Goal: Information Seeking & Learning: Learn about a topic

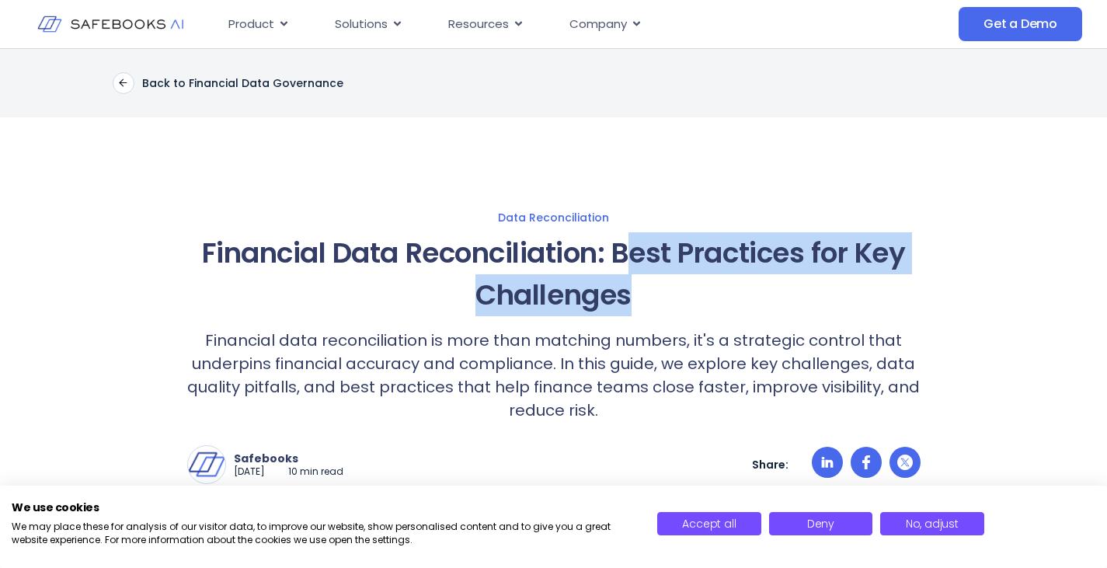
drag, startPoint x: 629, startPoint y: 253, endPoint x: 632, endPoint y: 312, distance: 59.9
click at [632, 312] on h1 "Financial Data Reconciliation: Best Practices for Key Challenges" at bounding box center [554, 274] width 734 height 84
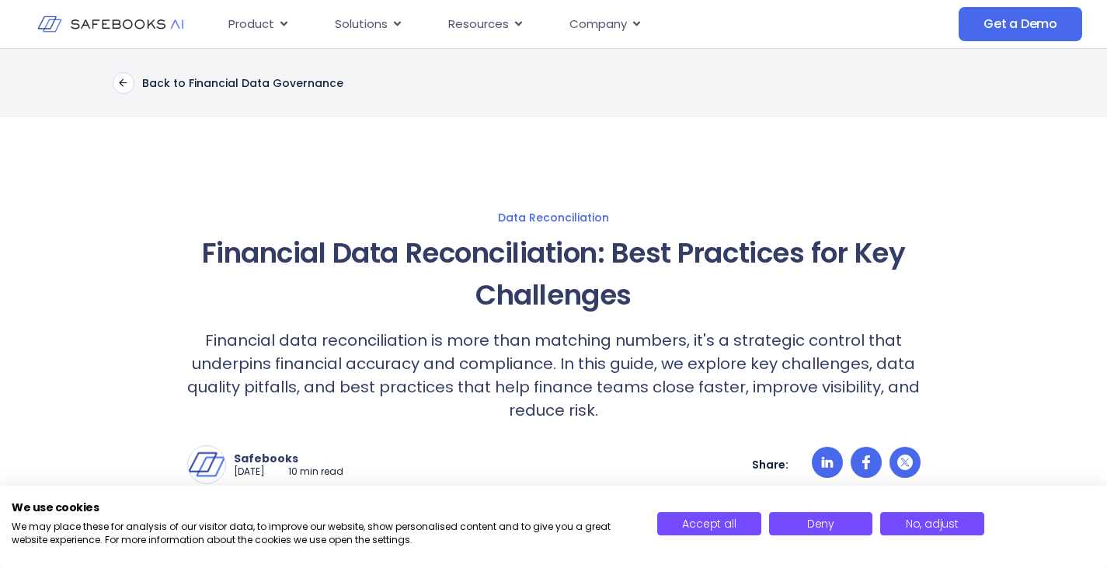
click at [623, 344] on p "Financial data reconciliation is more than matching numbers, it's a strategic c…" at bounding box center [554, 375] width 734 height 93
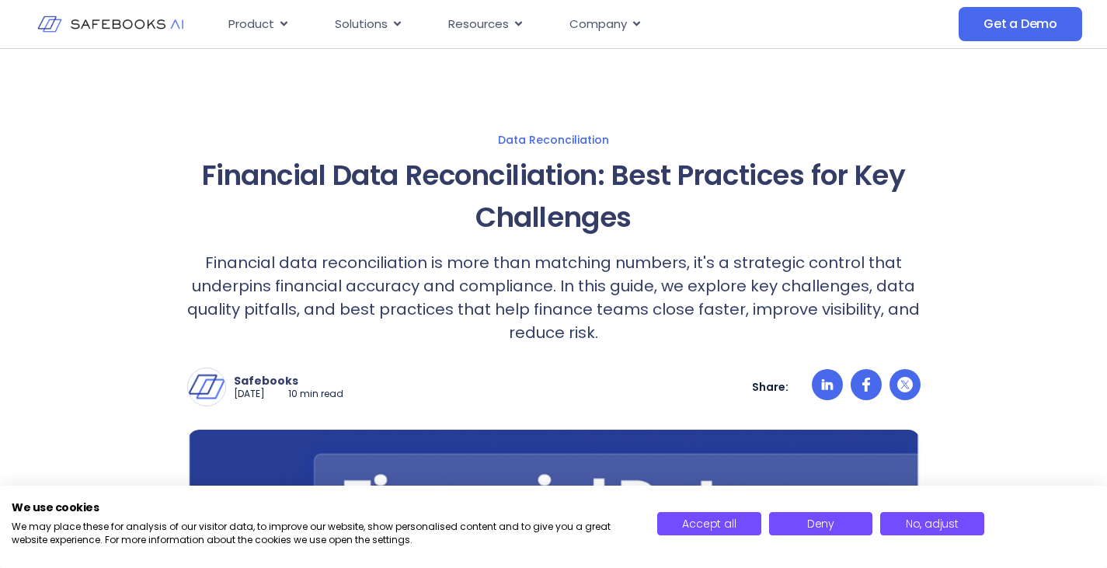
scroll to position [155, 0]
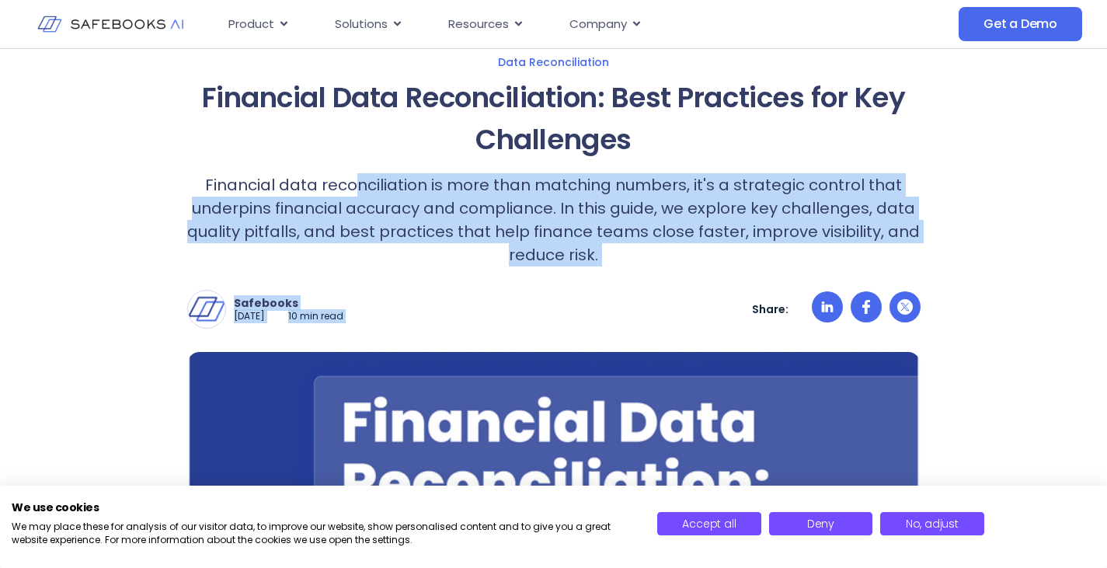
drag, startPoint x: 364, startPoint y: 186, endPoint x: 649, endPoint y: 267, distance: 295.6
click at [649, 267] on div "Financial Data Reconciliation: Best Practices for Key Challenges Financial data…" at bounding box center [554, 403] width 734 height 653
click at [622, 267] on div "Safebooks [DATE] 10 min read Safebooks Safebooks AI - the Financial Data Govern…" at bounding box center [554, 298] width 734 height 62
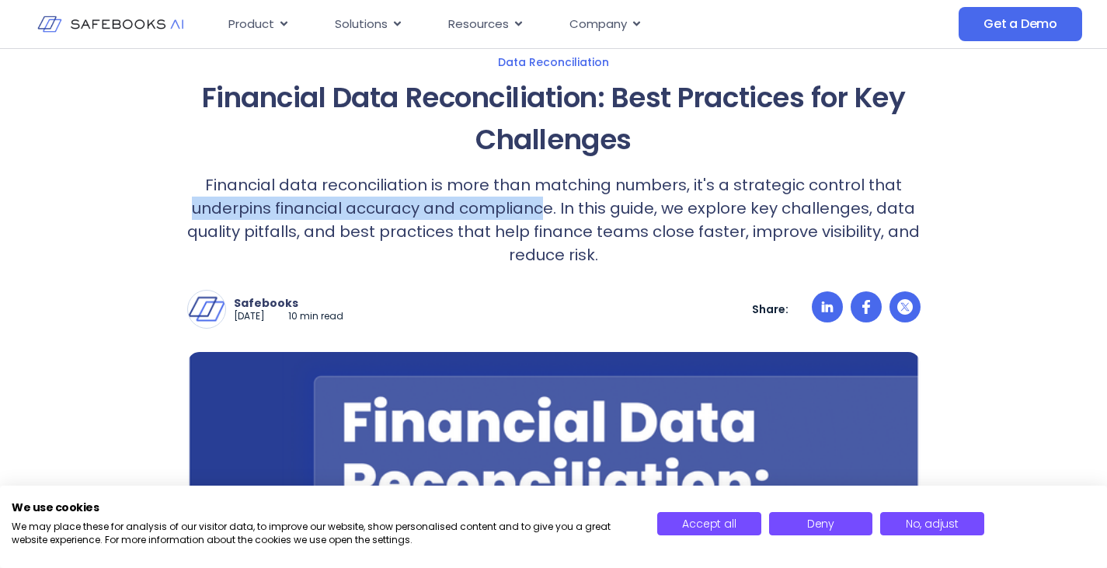
drag, startPoint x: 194, startPoint y: 207, endPoint x: 545, endPoint y: 205, distance: 351.2
click at [545, 205] on p "Financial data reconciliation is more than matching numbers, it's a strategic c…" at bounding box center [554, 219] width 734 height 93
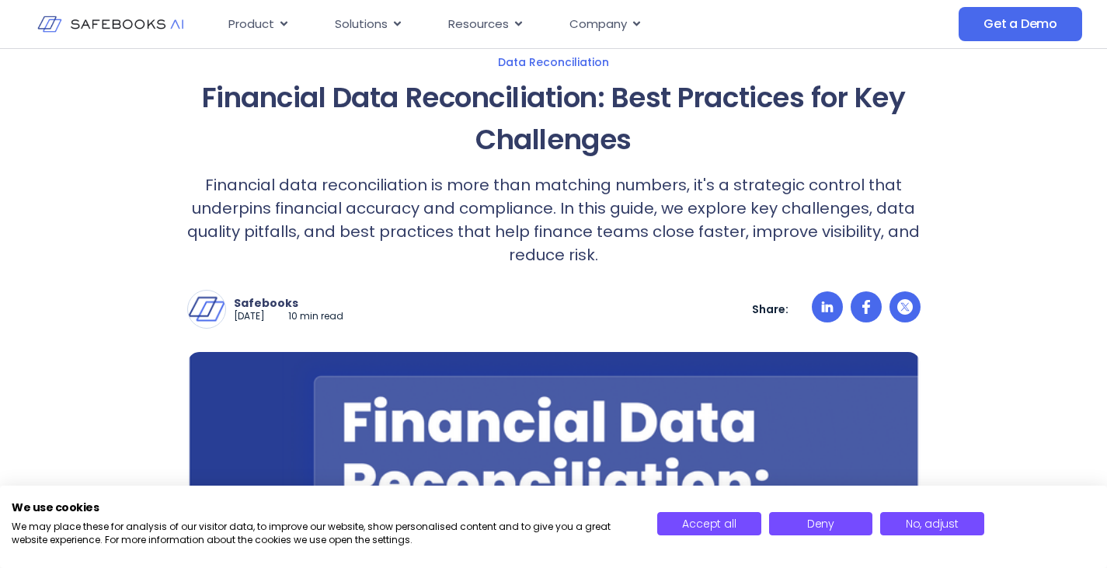
click at [577, 203] on p "Financial data reconciliation is more than matching numbers, it's a strategic c…" at bounding box center [554, 219] width 734 height 93
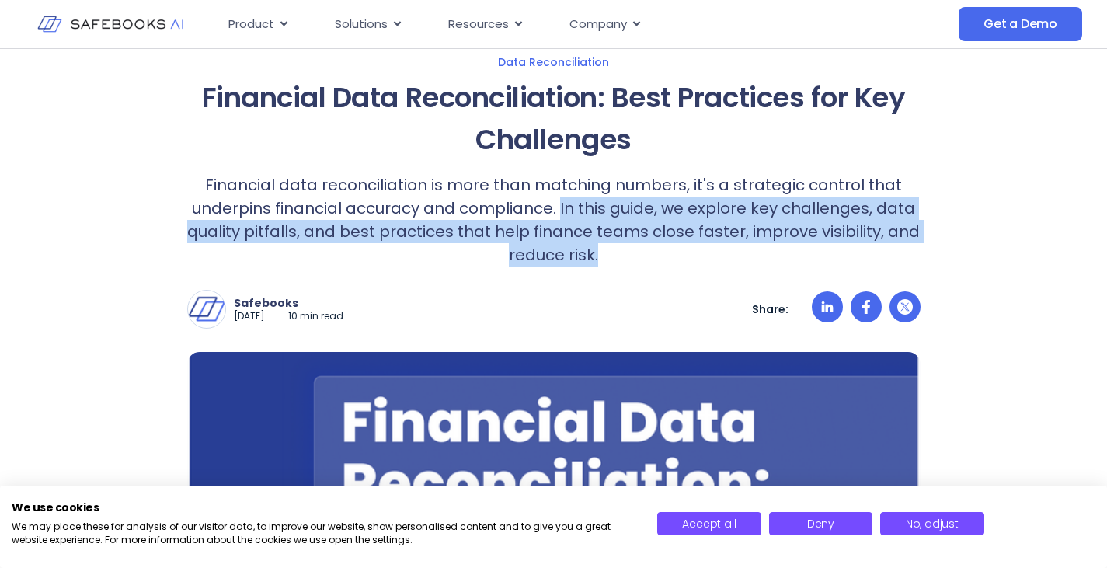
drag, startPoint x: 561, startPoint y: 209, endPoint x: 606, endPoint y: 250, distance: 61.0
click at [606, 250] on p "Financial data reconciliation is more than matching numbers, it's a strategic c…" at bounding box center [554, 219] width 734 height 93
click at [620, 264] on p "Financial data reconciliation is more than matching numbers, it's a strategic c…" at bounding box center [554, 219] width 734 height 93
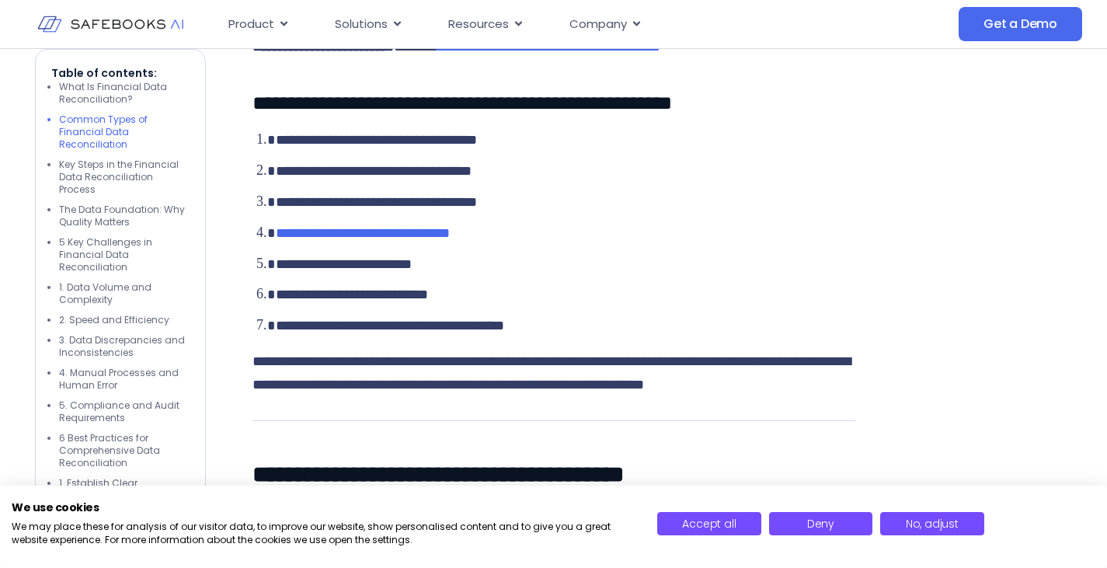
scroll to position [1709, 0]
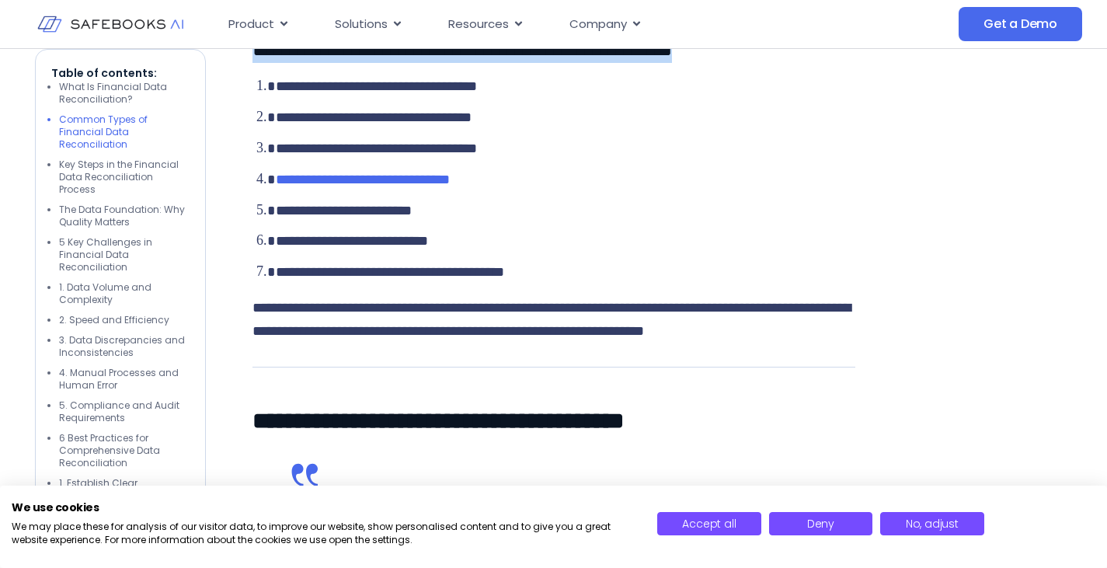
drag, startPoint x: 477, startPoint y: 215, endPoint x: 823, endPoint y: 194, distance: 346.4
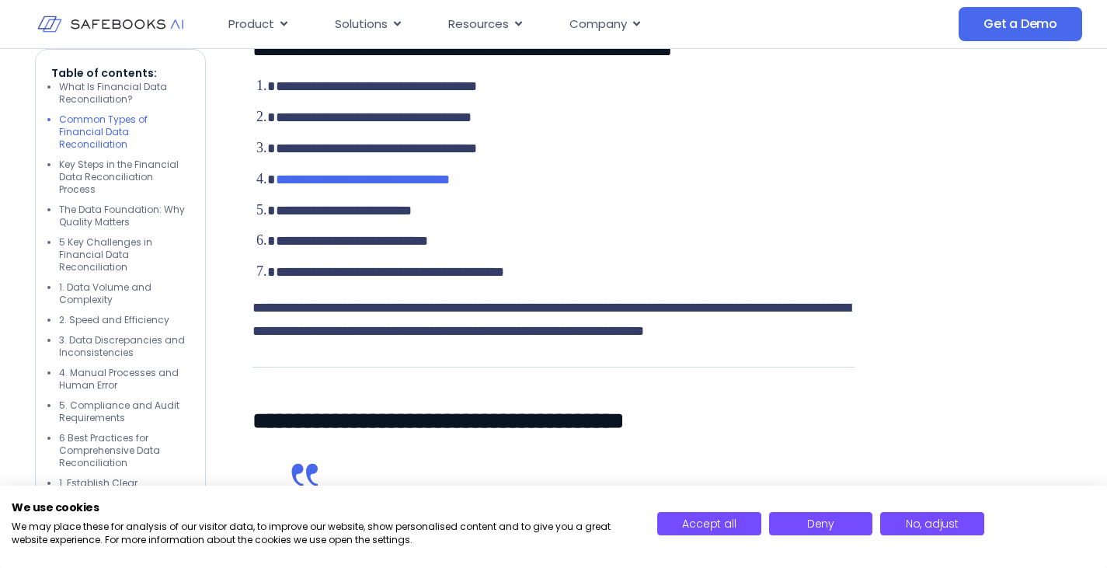
click at [798, 99] on li "**********" at bounding box center [566, 86] width 580 height 23
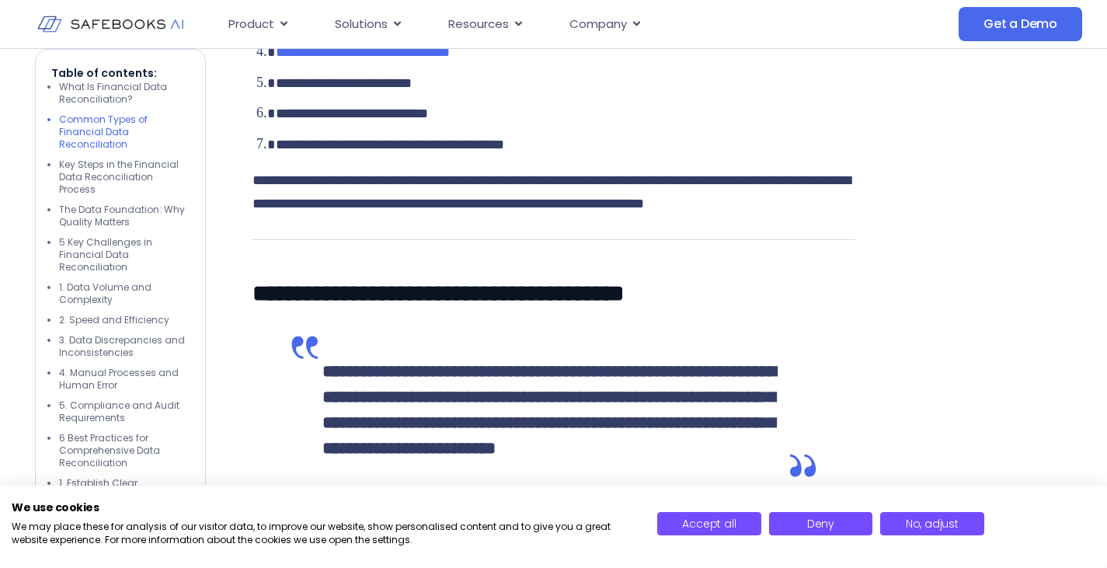
scroll to position [1865, 0]
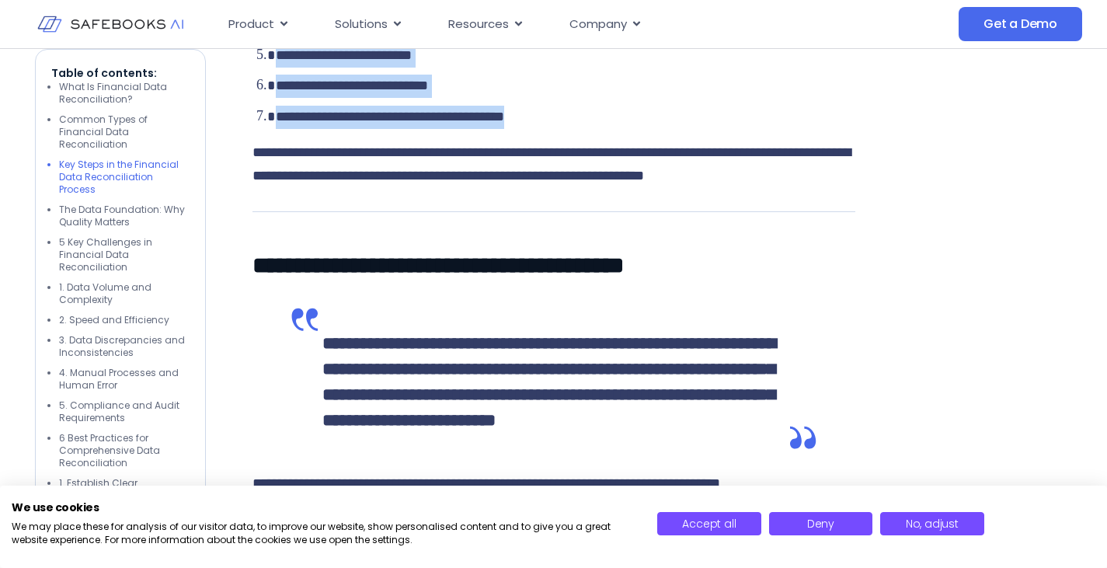
drag, startPoint x: 288, startPoint y: 130, endPoint x: 624, endPoint y: 280, distance: 367.6
click at [624, 129] on ol "**********" at bounding box center [554, 24] width 603 height 209
click at [624, 129] on li "**********" at bounding box center [566, 117] width 580 height 23
drag, startPoint x: 266, startPoint y: 206, endPoint x: 632, endPoint y: 276, distance: 372.6
click at [632, 129] on ol "**********" at bounding box center [554, 24] width 603 height 209
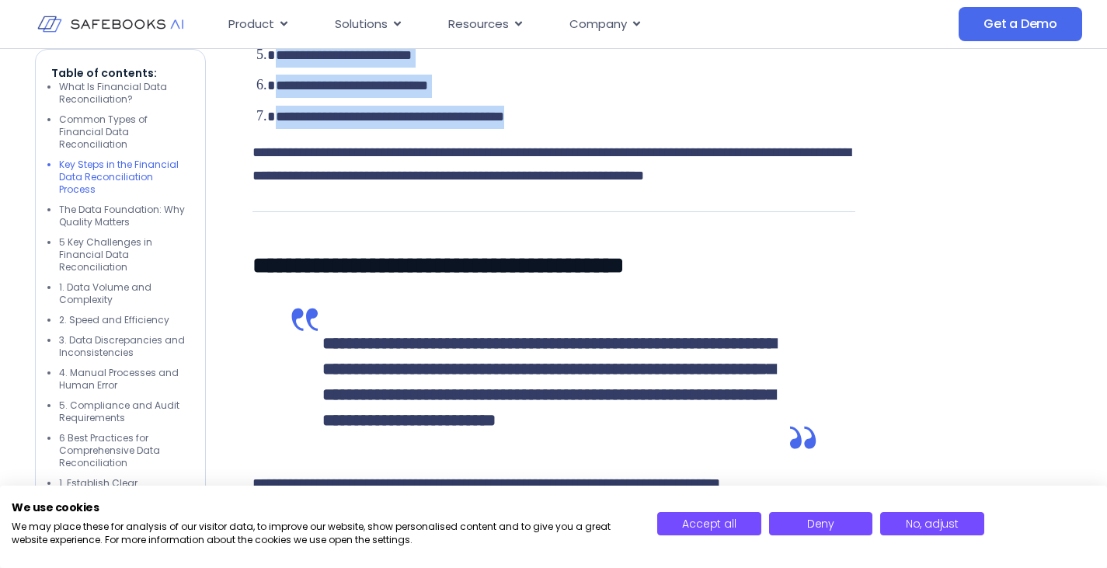
click at [632, 129] on li "**********" at bounding box center [566, 117] width 580 height 23
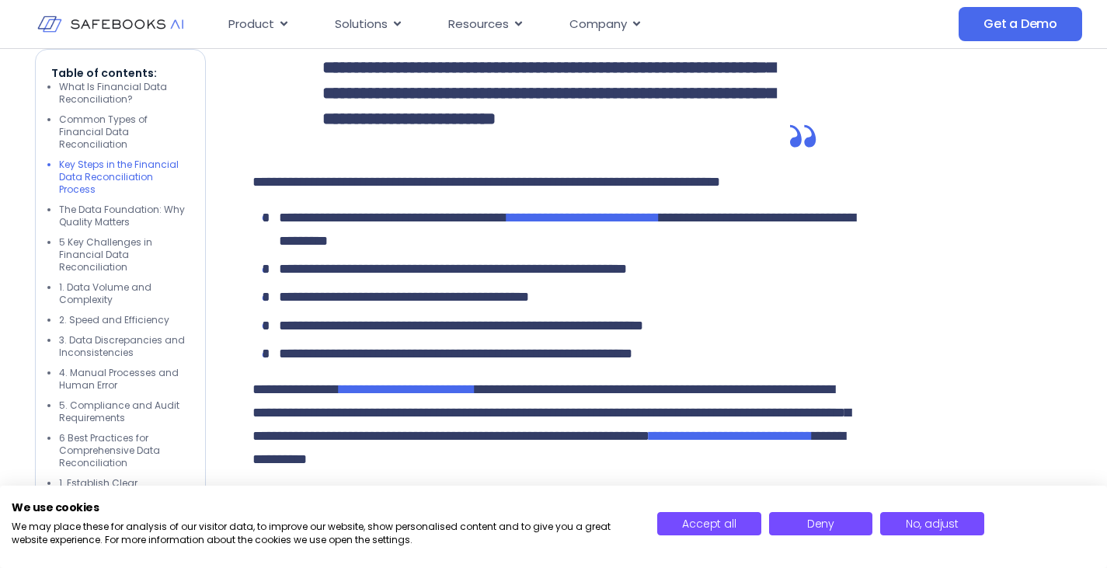
scroll to position [2176, 0]
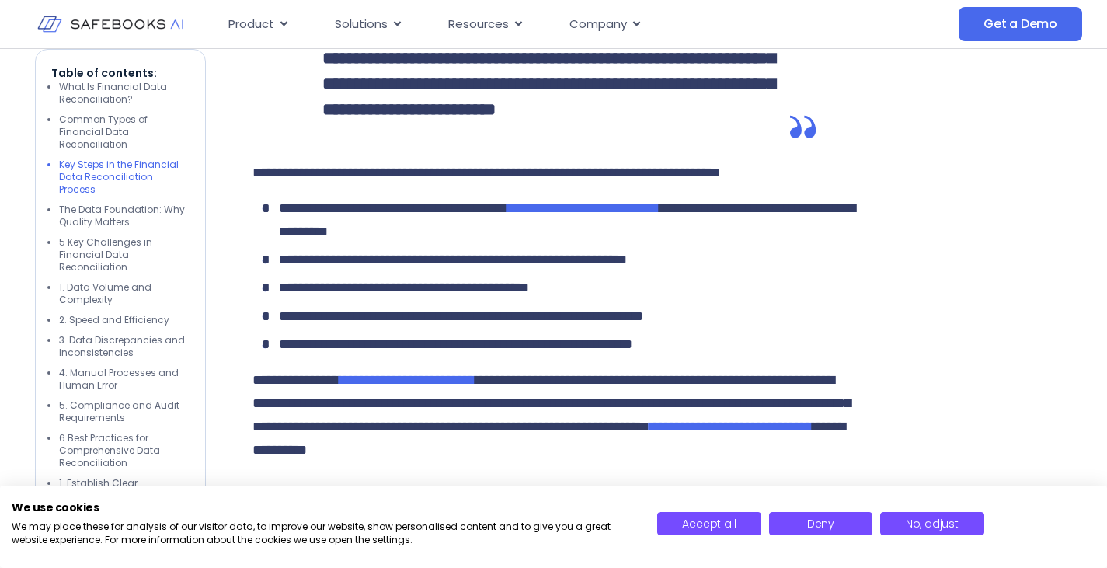
drag, startPoint x: 235, startPoint y: 144, endPoint x: 778, endPoint y: 152, distance: 542.4
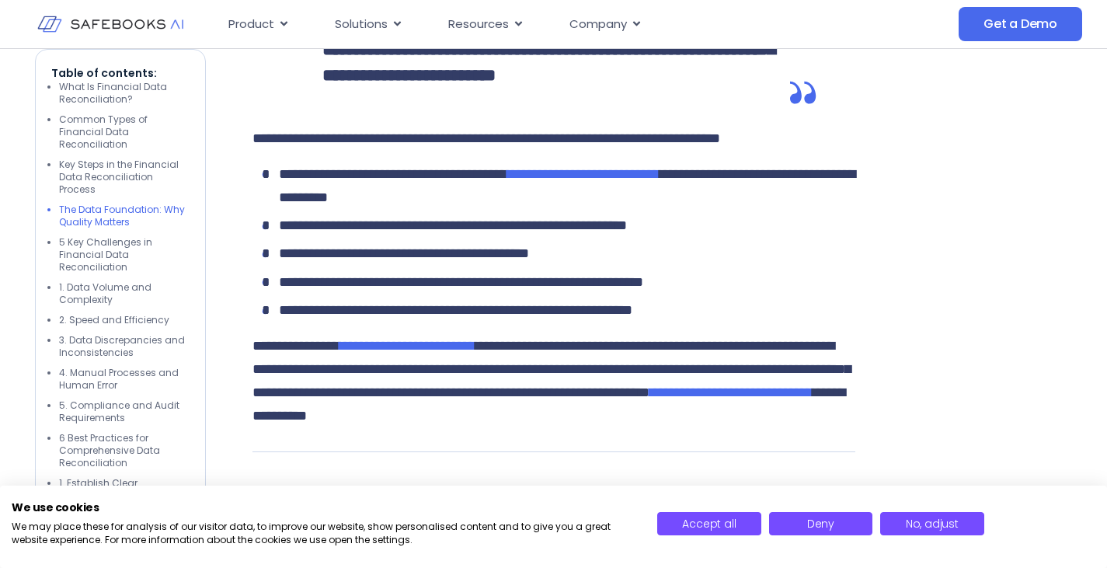
scroll to position [2409, 0]
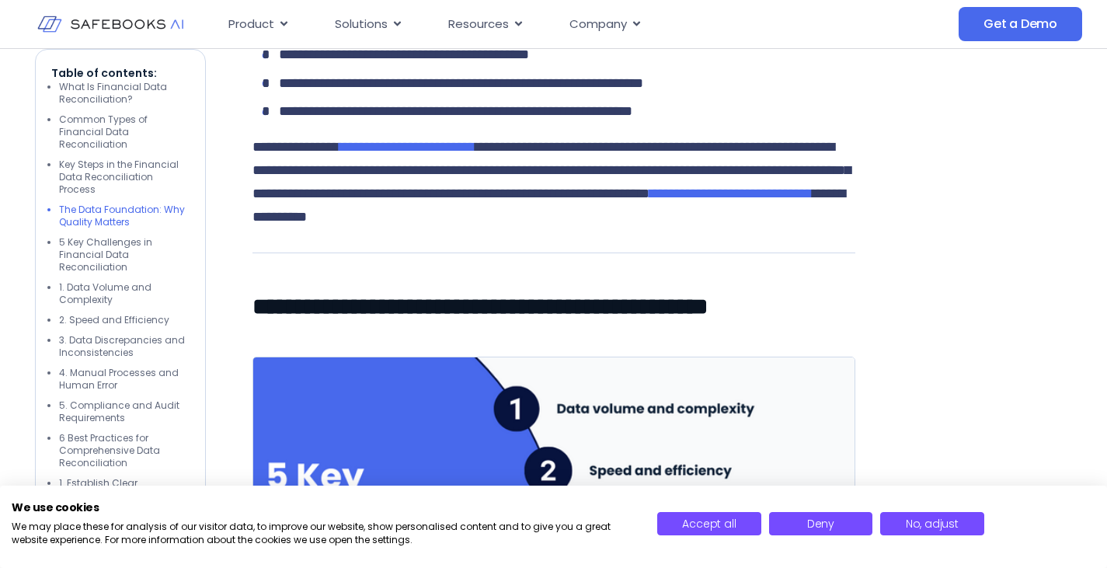
drag, startPoint x: 315, startPoint y: 175, endPoint x: 364, endPoint y: 200, distance: 55.6
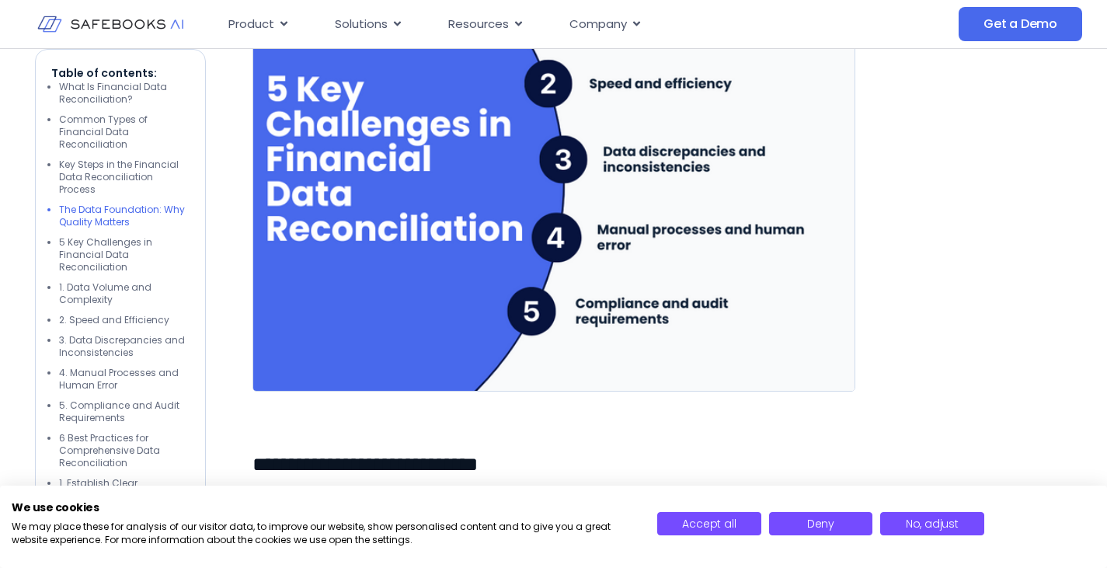
scroll to position [2797, 0]
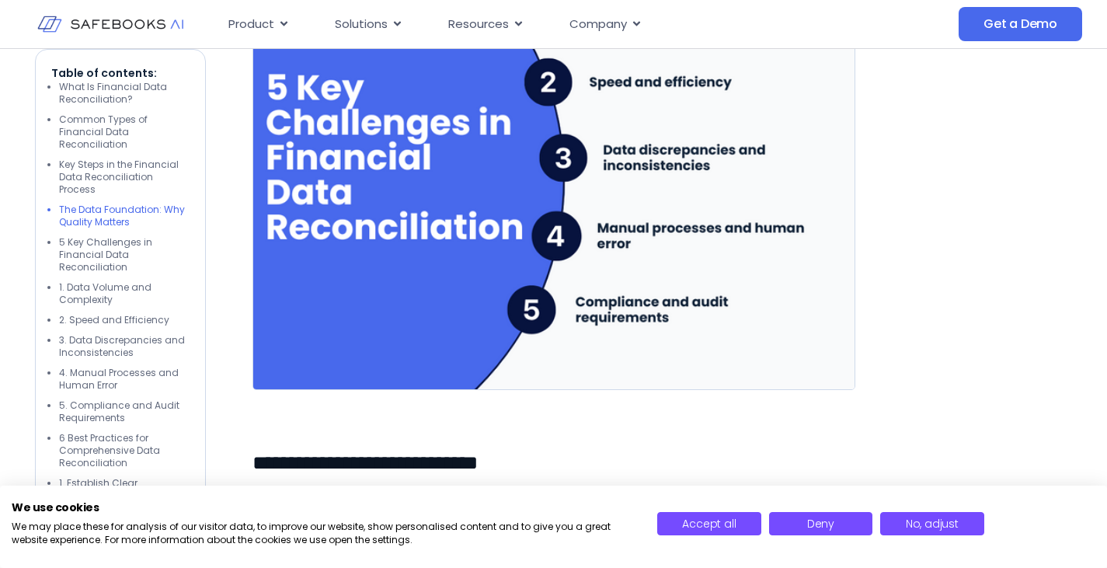
drag, startPoint x: 235, startPoint y: 165, endPoint x: 866, endPoint y: 166, distance: 630.2
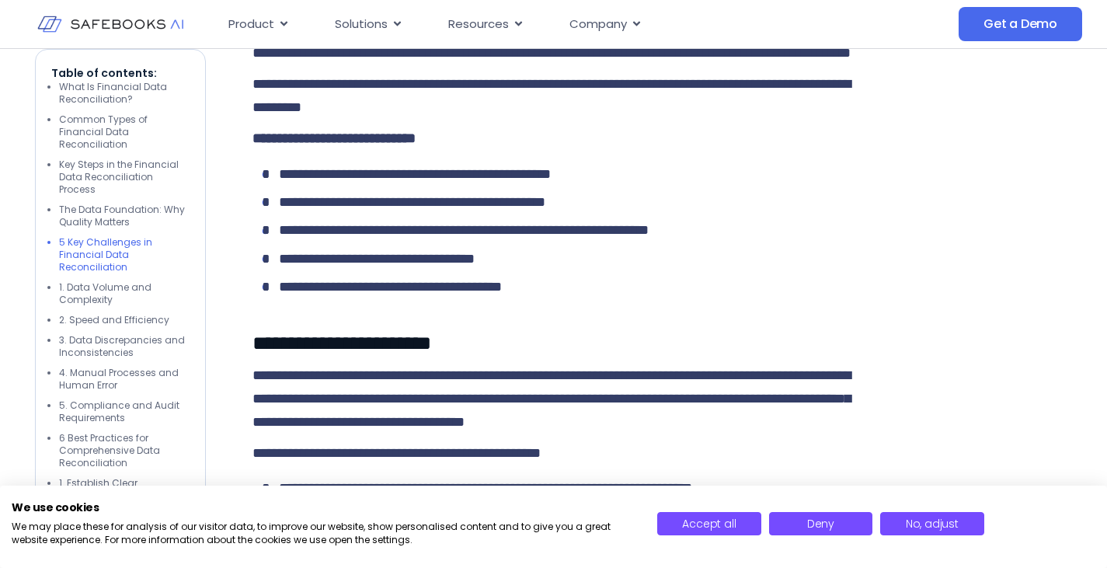
scroll to position [3263, 0]
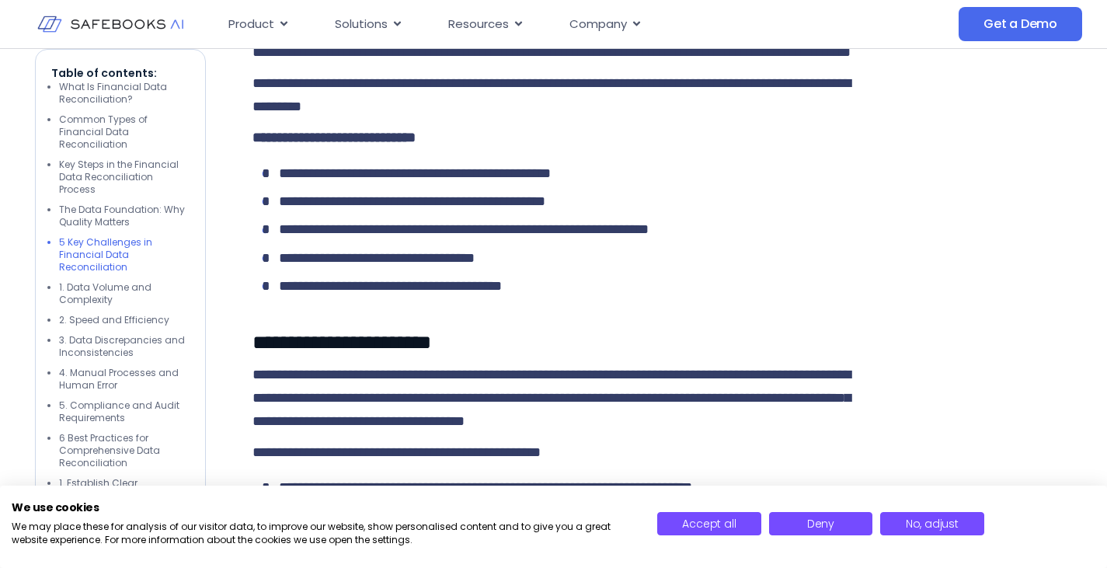
drag, startPoint x: 295, startPoint y: 253, endPoint x: 619, endPoint y: 256, distance: 323.3
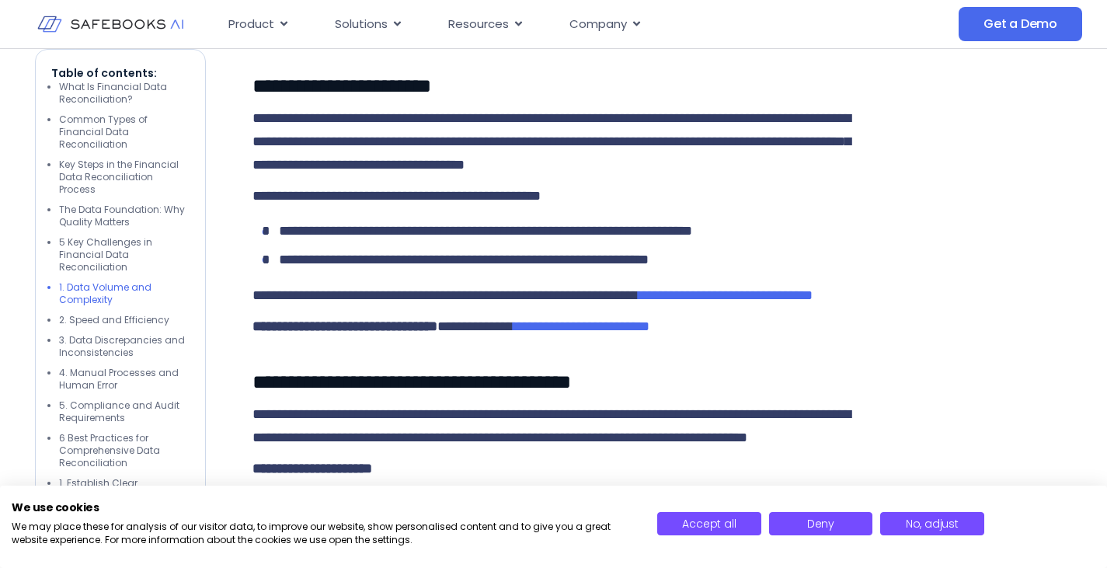
scroll to position [3574, 0]
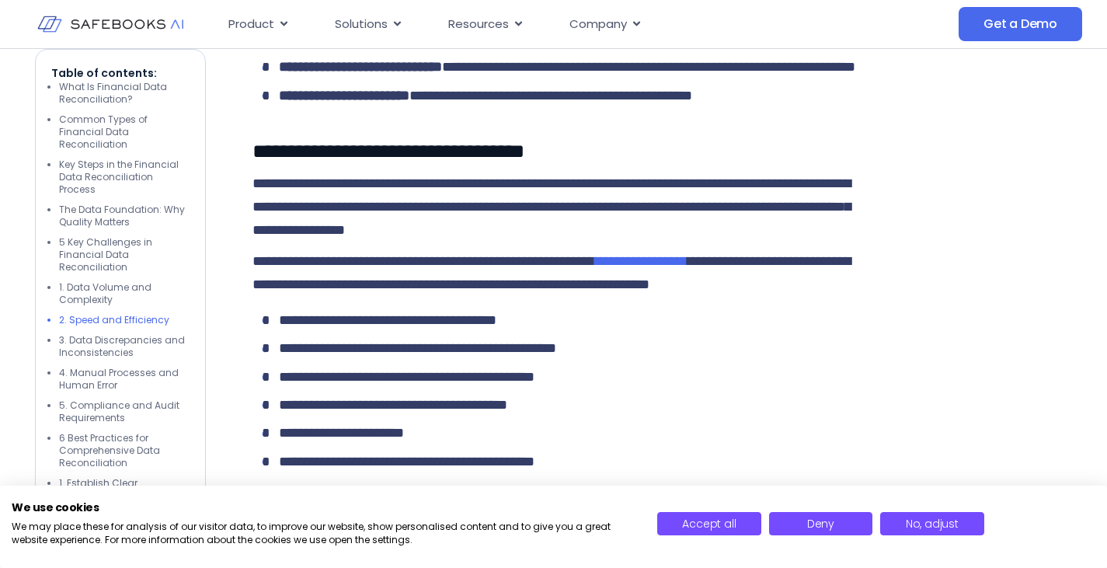
scroll to position [4041, 0]
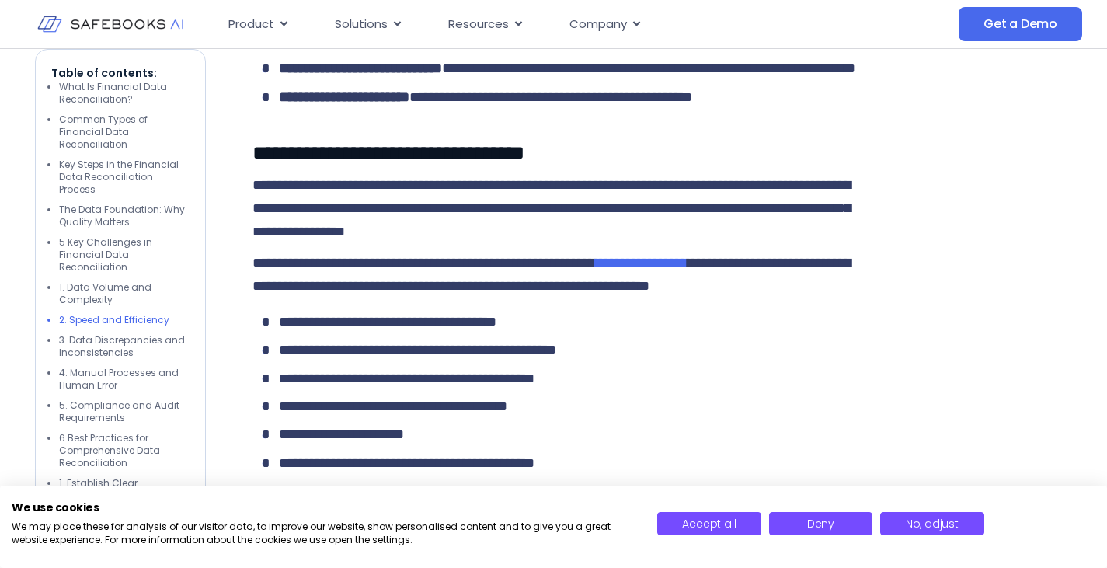
drag, startPoint x: 271, startPoint y: 183, endPoint x: 574, endPoint y: 222, distance: 305.6
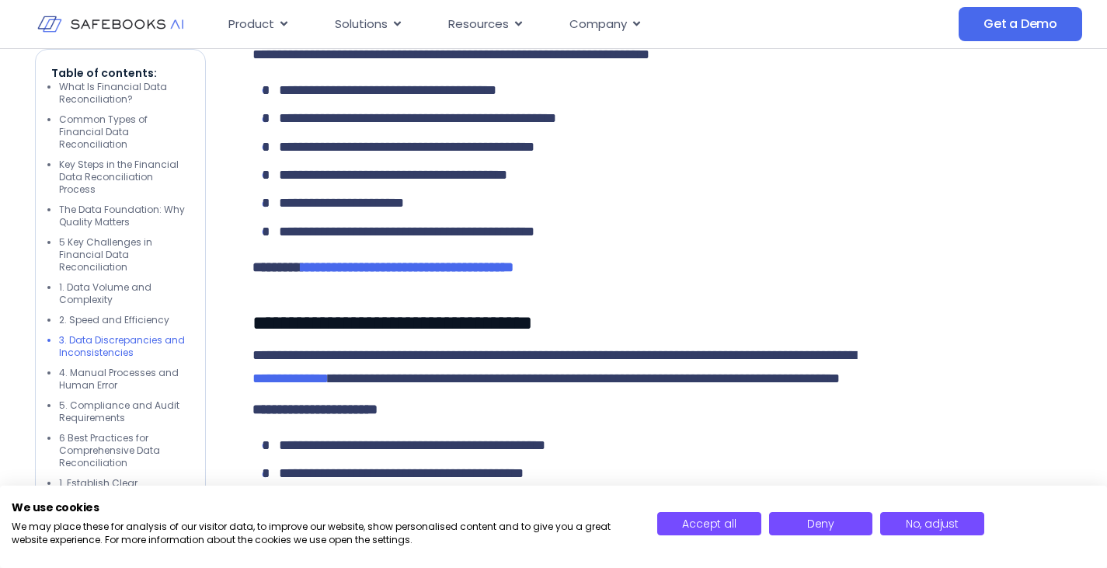
scroll to position [4274, 0]
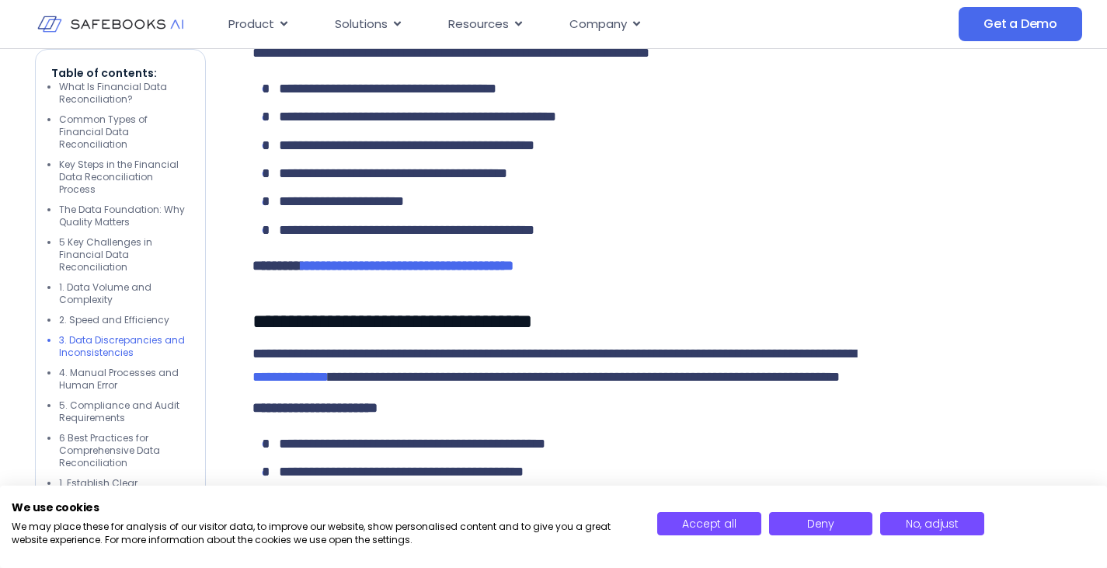
drag, startPoint x: 414, startPoint y: 104, endPoint x: 333, endPoint y: 121, distance: 82.6
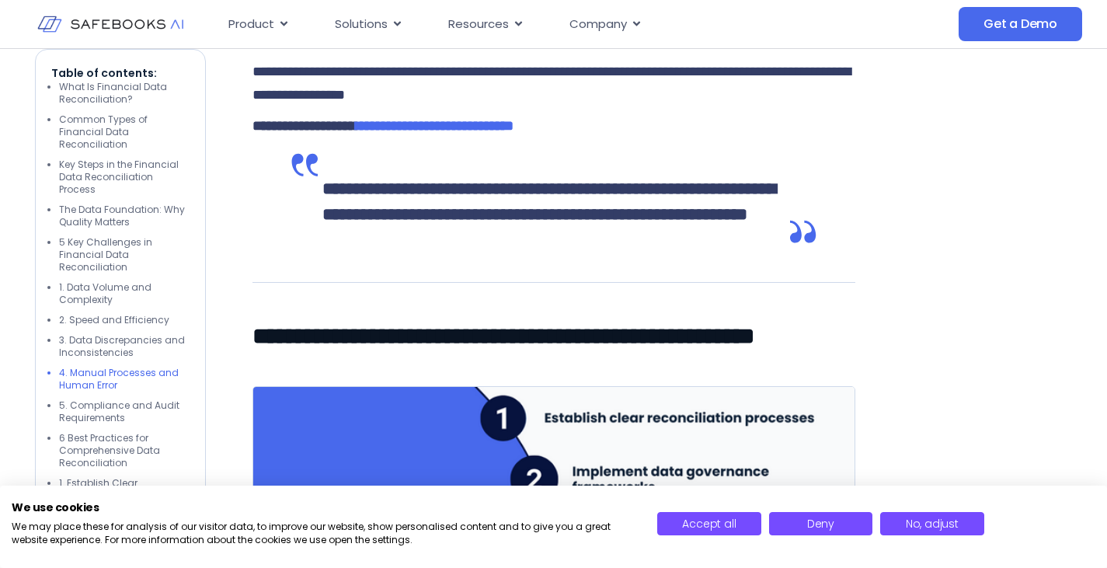
scroll to position [4895, 0]
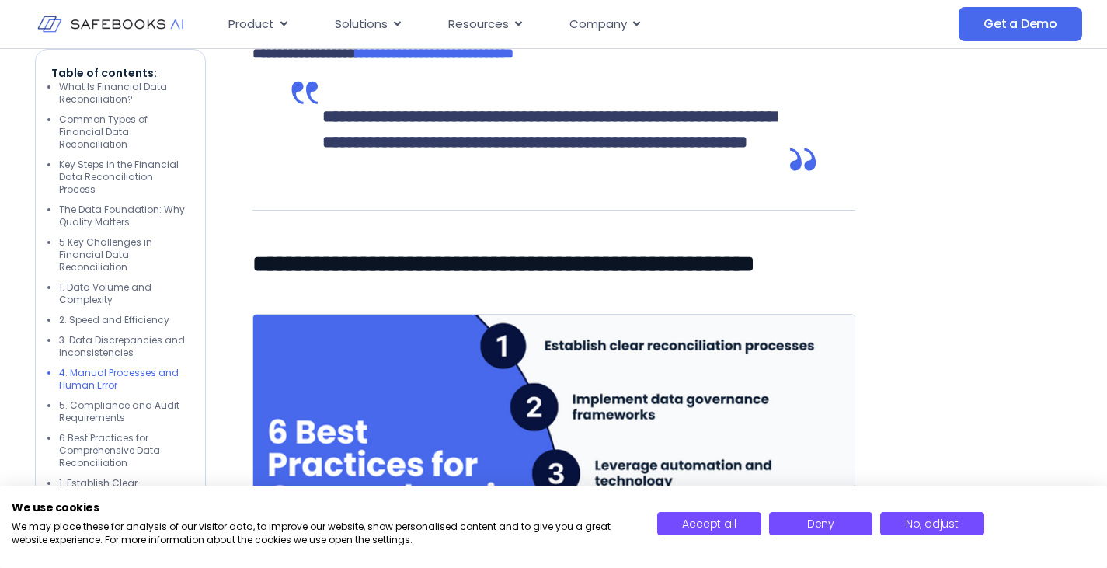
drag, startPoint x: 342, startPoint y: 138, endPoint x: 671, endPoint y: 142, distance: 328.7
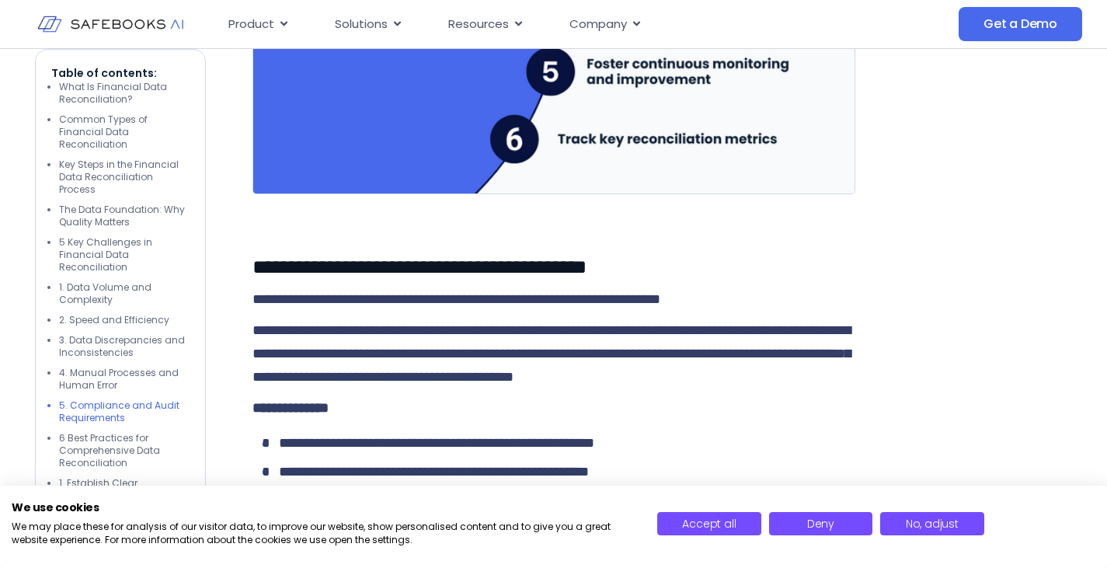
scroll to position [5439, 0]
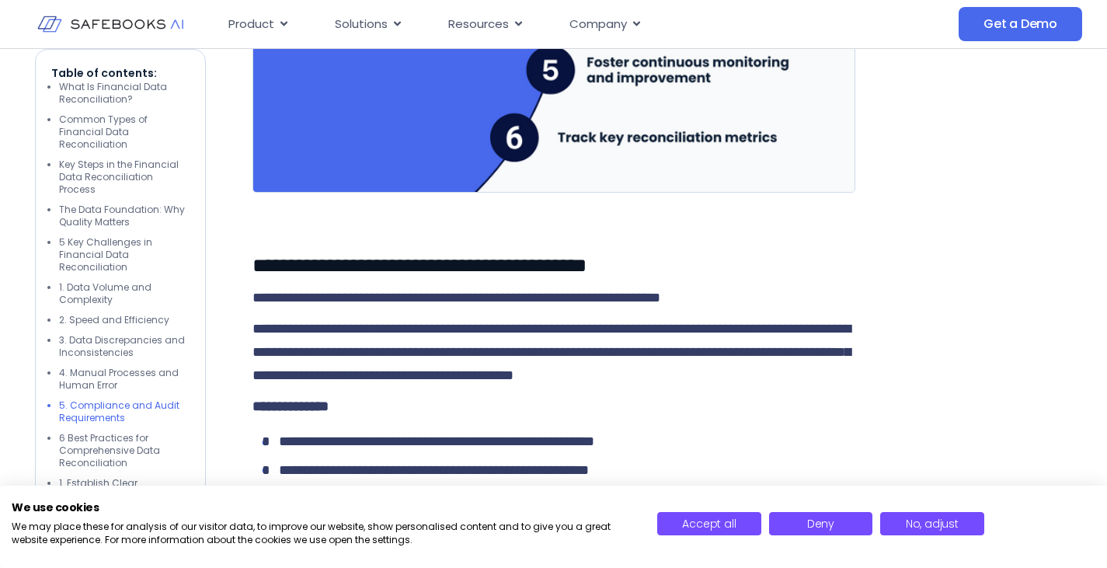
drag, startPoint x: 263, startPoint y: 205, endPoint x: 506, endPoint y: 246, distance: 245.8
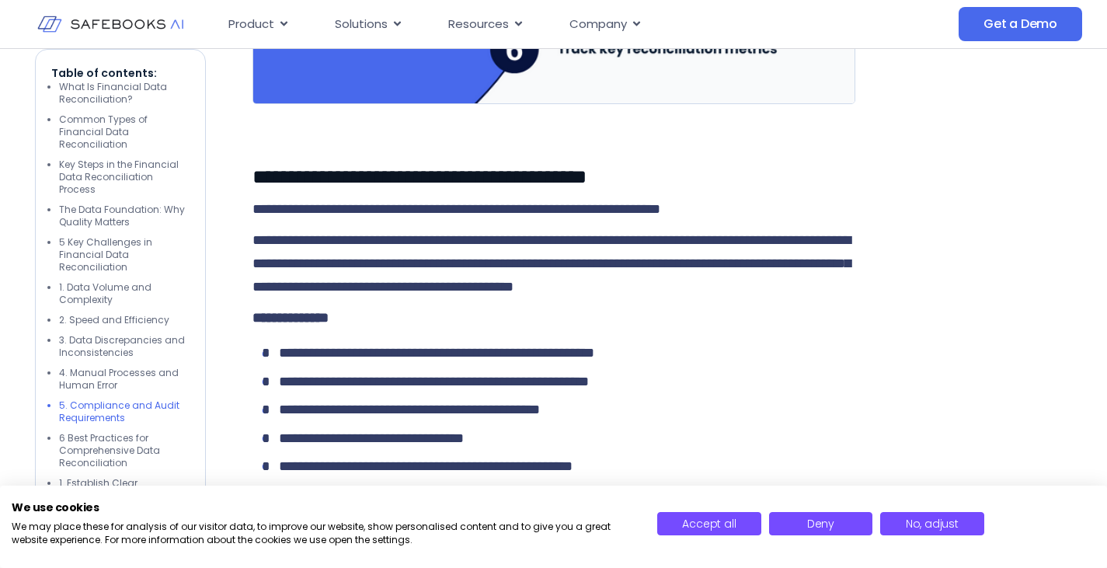
scroll to position [5595, 0]
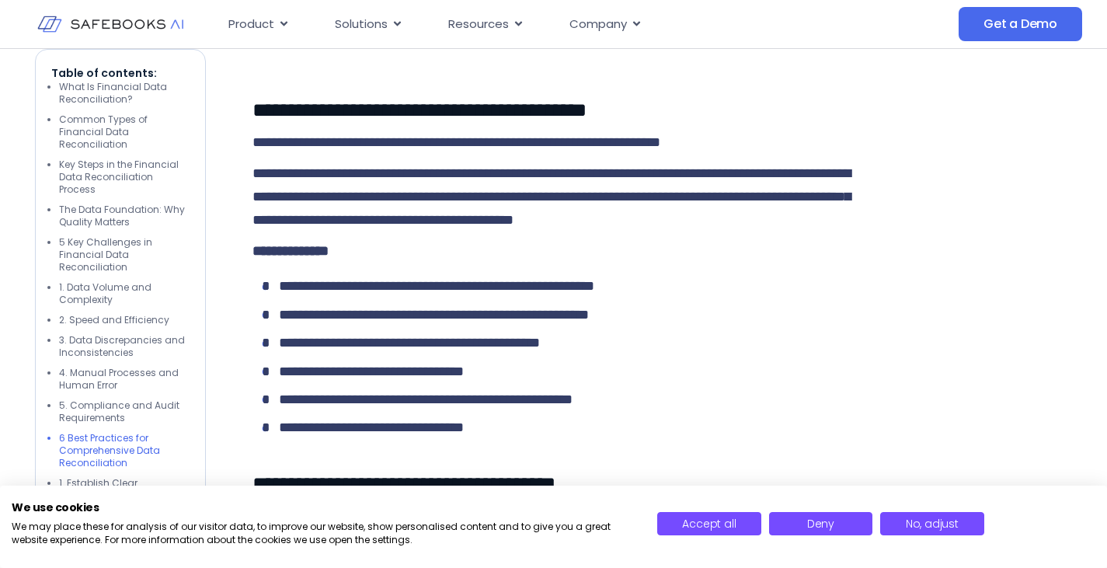
click at [979, 378] on div at bounding box center [987, 34] width 171 height 9394
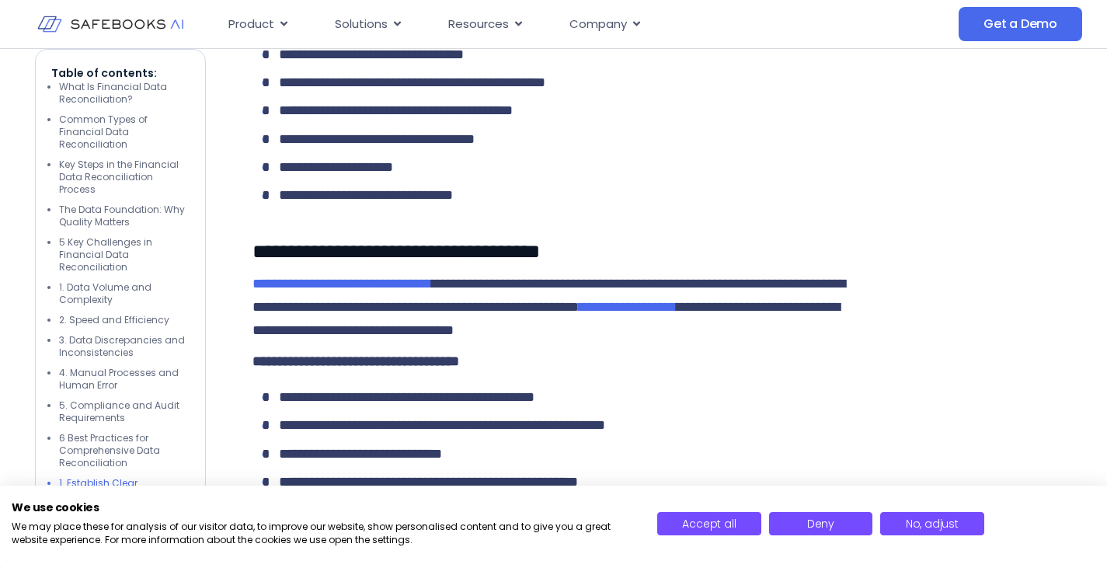
scroll to position [6216, 0]
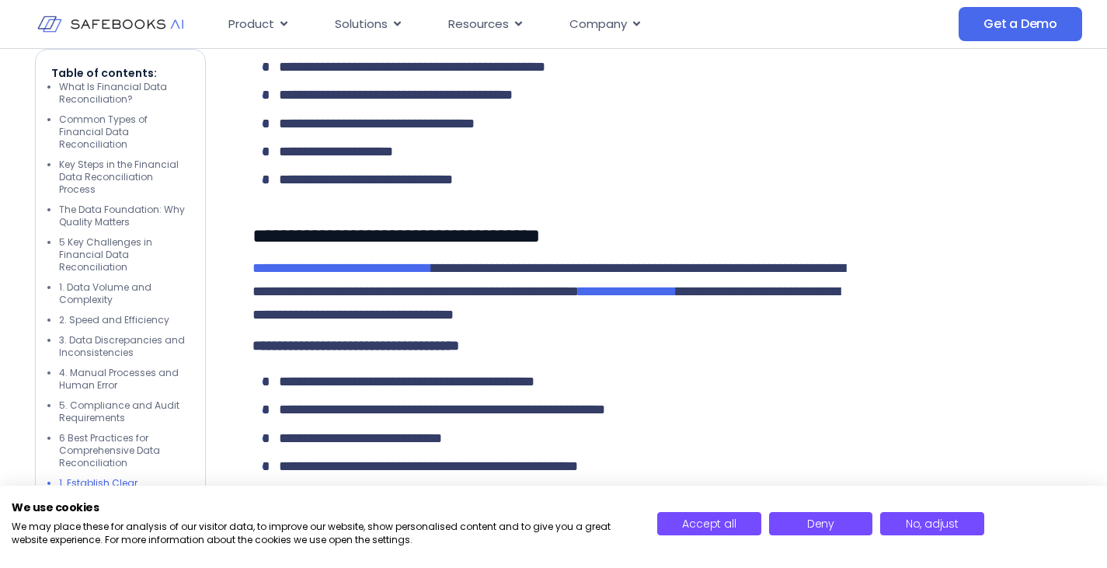
drag, startPoint x: 403, startPoint y: 210, endPoint x: 570, endPoint y: 364, distance: 227.6
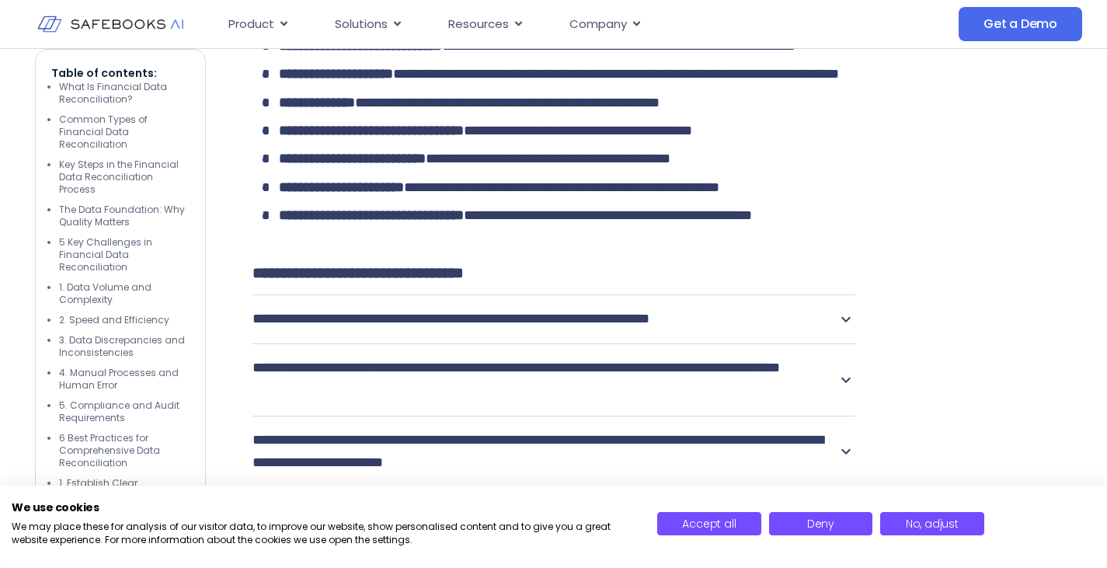
scroll to position [8159, 0]
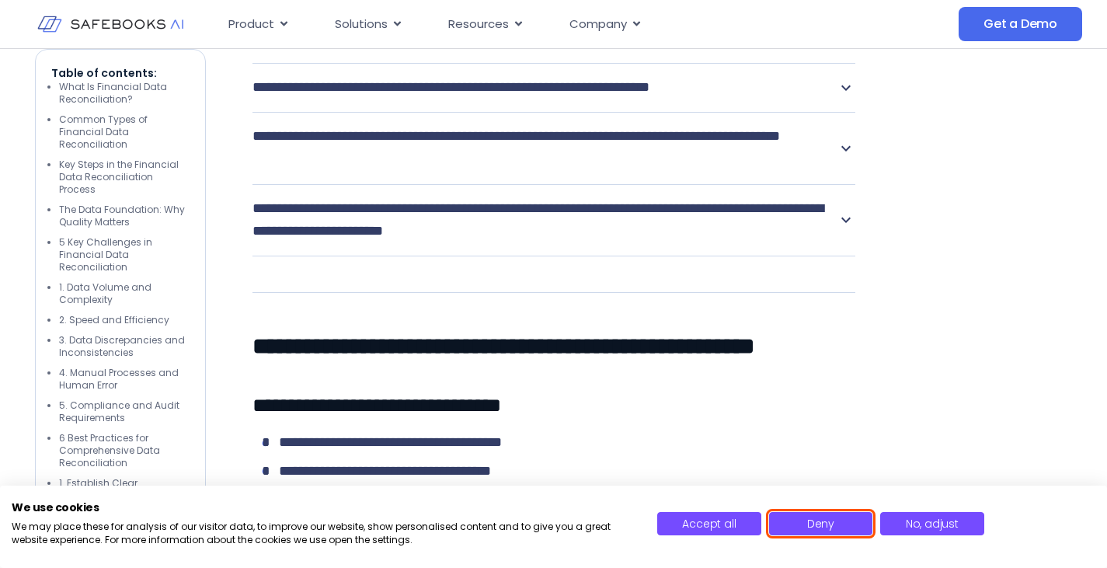
click at [822, 529] on span "Deny" at bounding box center [820, 524] width 27 height 16
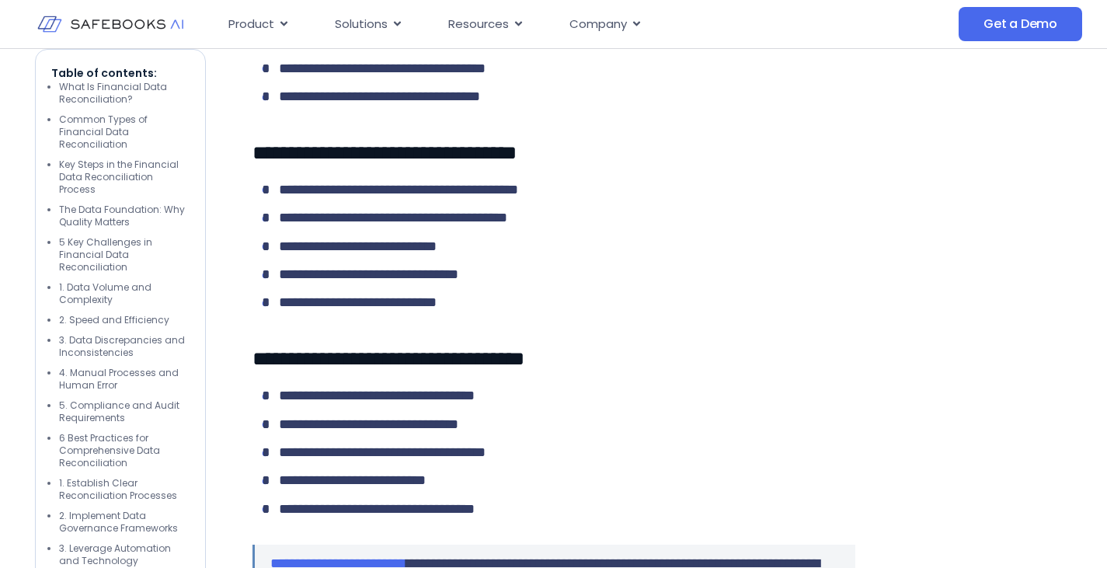
scroll to position [9013, 0]
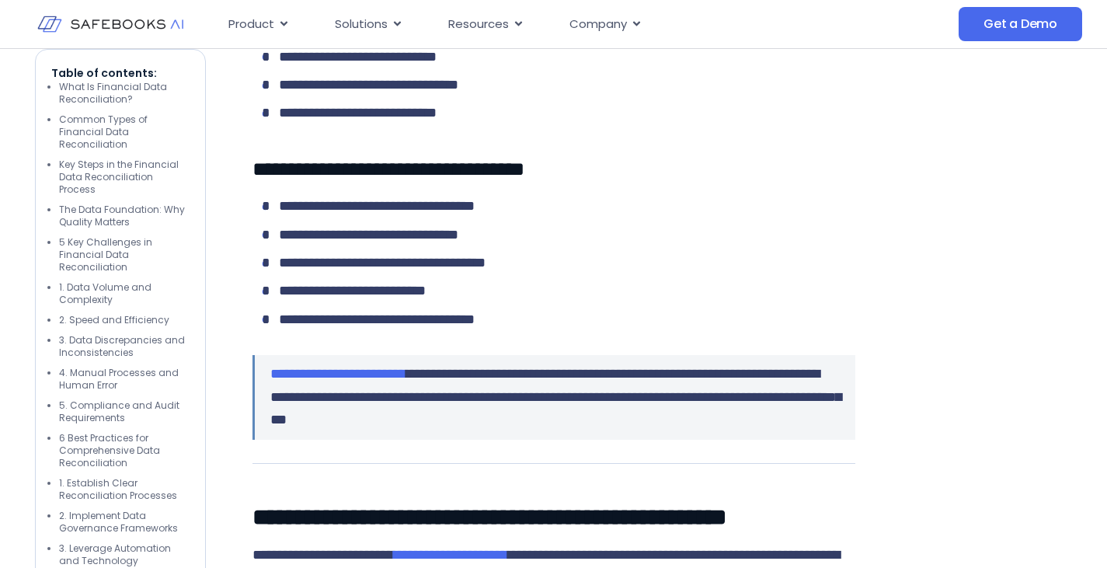
drag, startPoint x: 327, startPoint y: 123, endPoint x: 488, endPoint y: 274, distance: 221.0
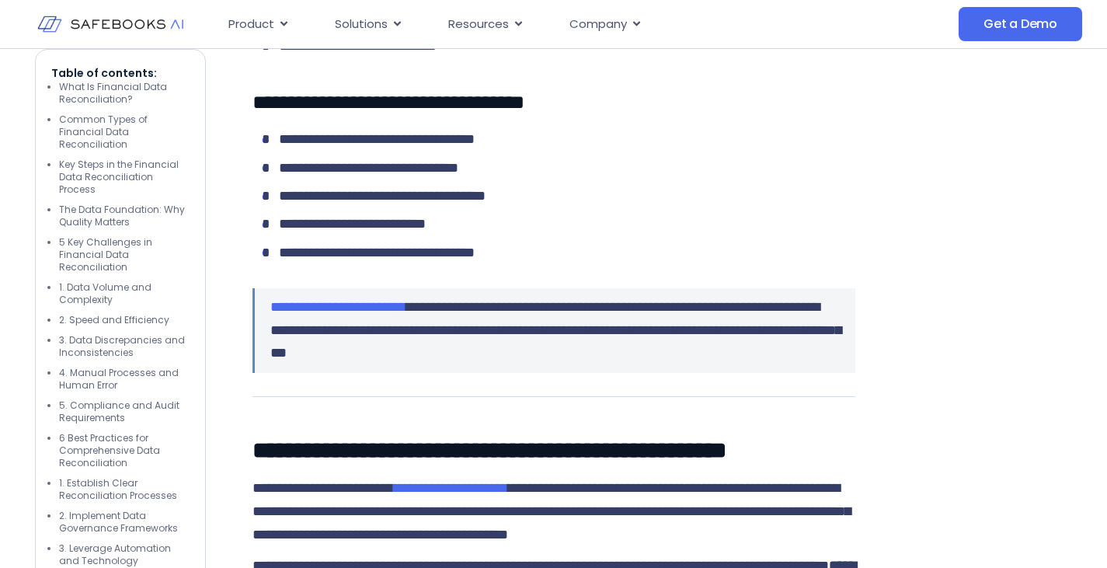
scroll to position [9480, 0]
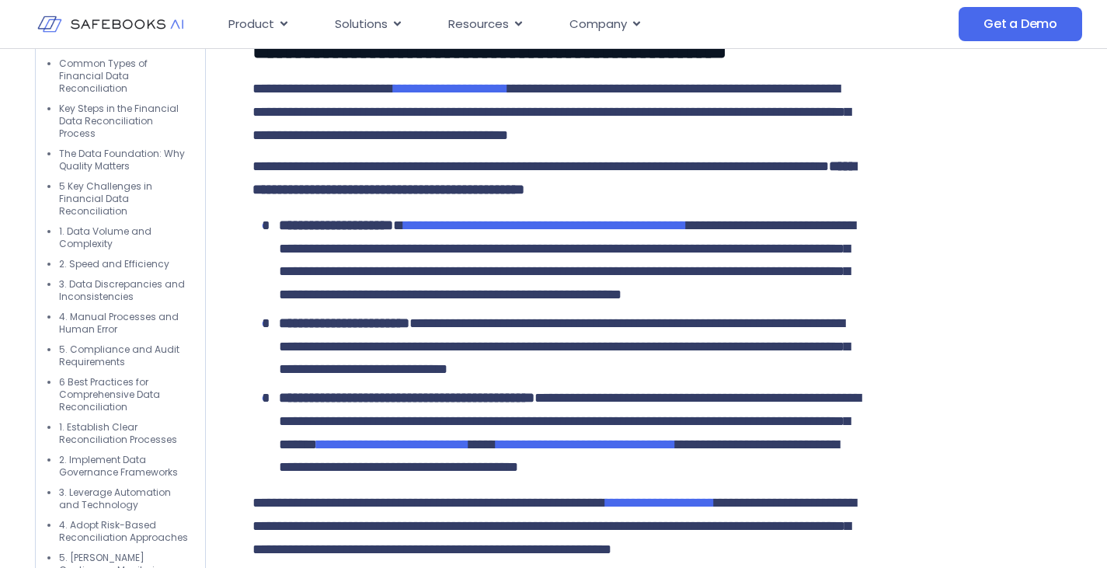
drag, startPoint x: 324, startPoint y: 173, endPoint x: 459, endPoint y: 361, distance: 231.0
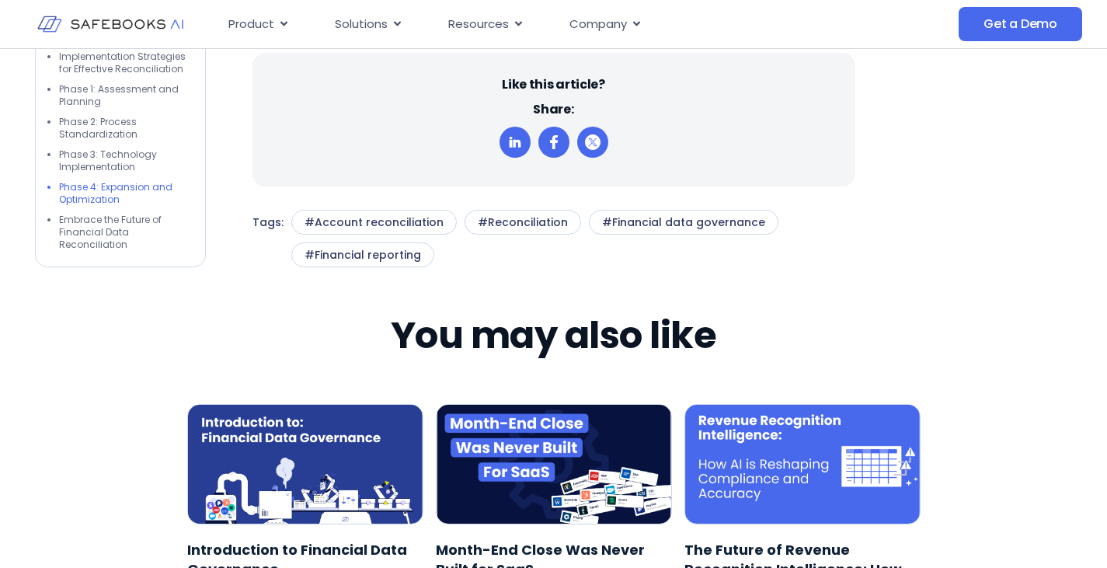
scroll to position [10257, 0]
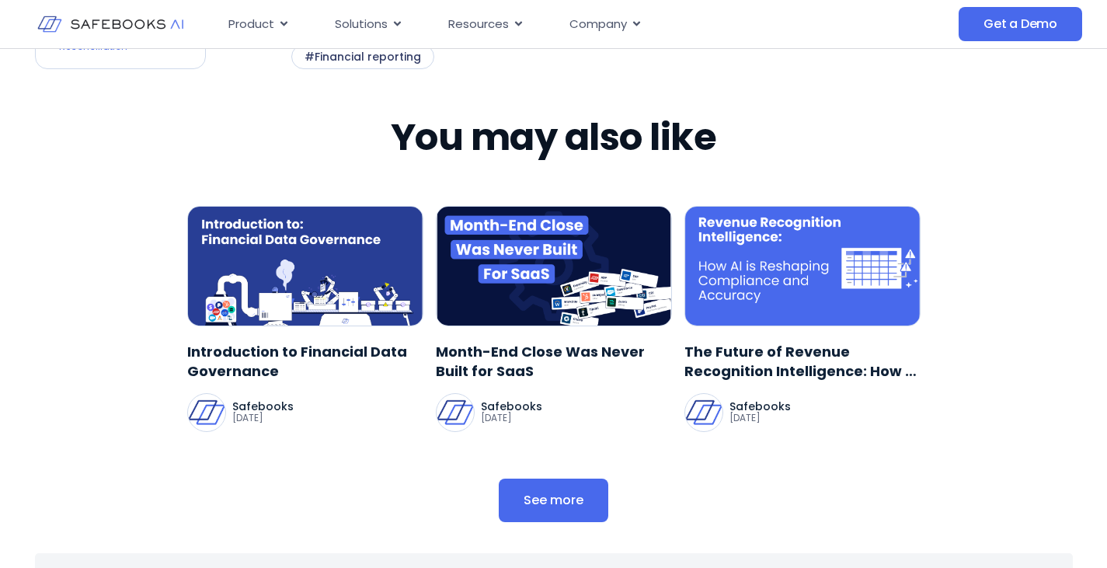
drag, startPoint x: 280, startPoint y: 338, endPoint x: 622, endPoint y: 330, distance: 342.0
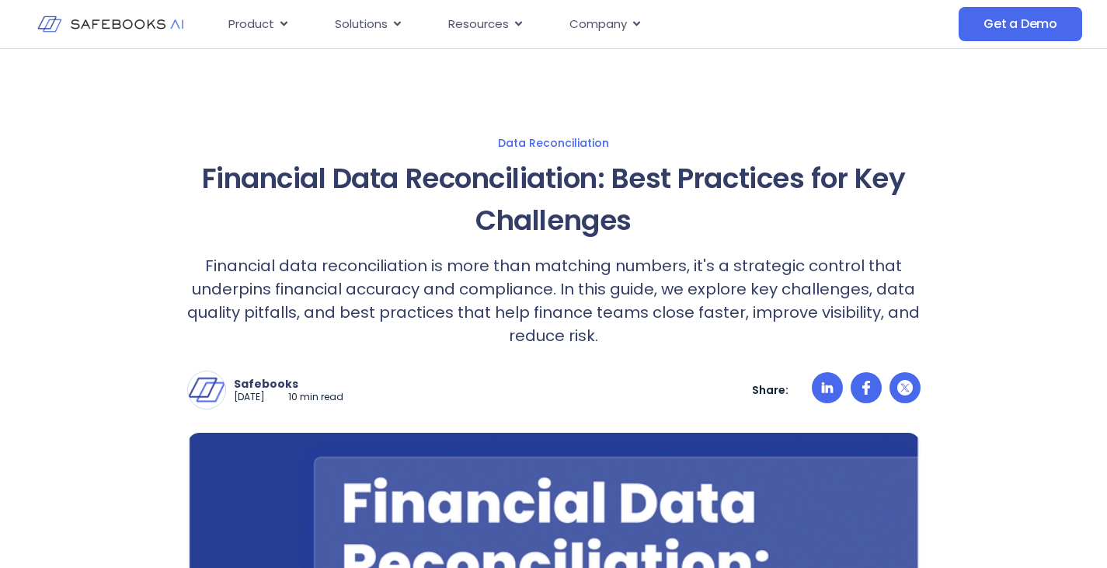
scroll to position [0, 0]
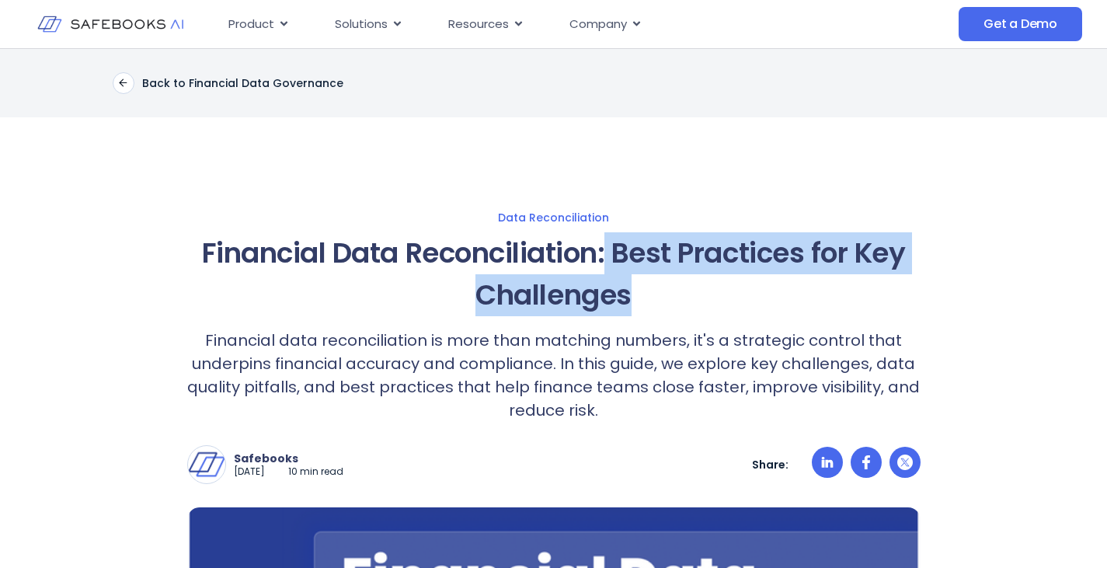
drag, startPoint x: 609, startPoint y: 256, endPoint x: 657, endPoint y: 307, distance: 69.8
click at [657, 307] on h1 "Financial Data Reconciliation: Best Practices for Key Challenges" at bounding box center [554, 274] width 734 height 84
click at [661, 311] on h1 "Financial Data Reconciliation: Best Practices for Key Challenges" at bounding box center [554, 274] width 734 height 84
click at [661, 310] on h1 "Financial Data Reconciliation: Best Practices for Key Challenges" at bounding box center [554, 274] width 734 height 84
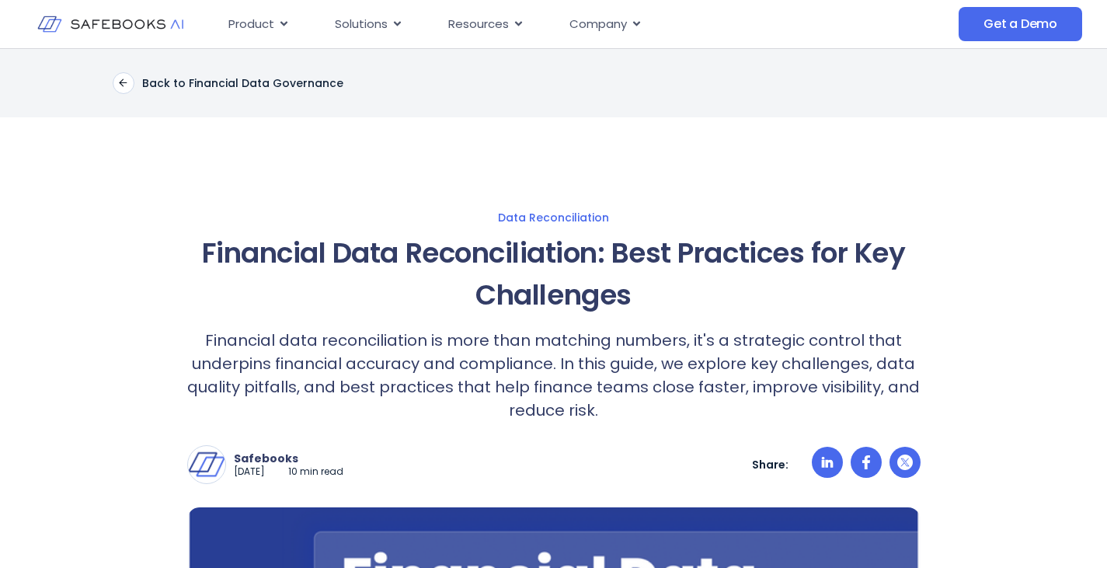
click at [395, 338] on p "Financial data reconciliation is more than matching numbers, it's a strategic c…" at bounding box center [554, 375] width 734 height 93
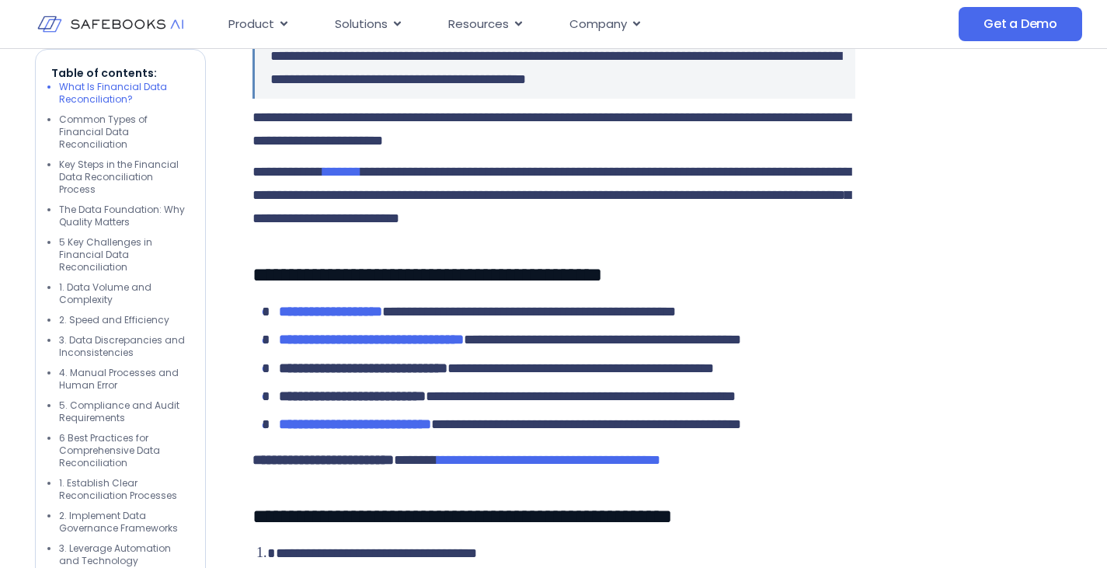
scroll to position [1243, 0]
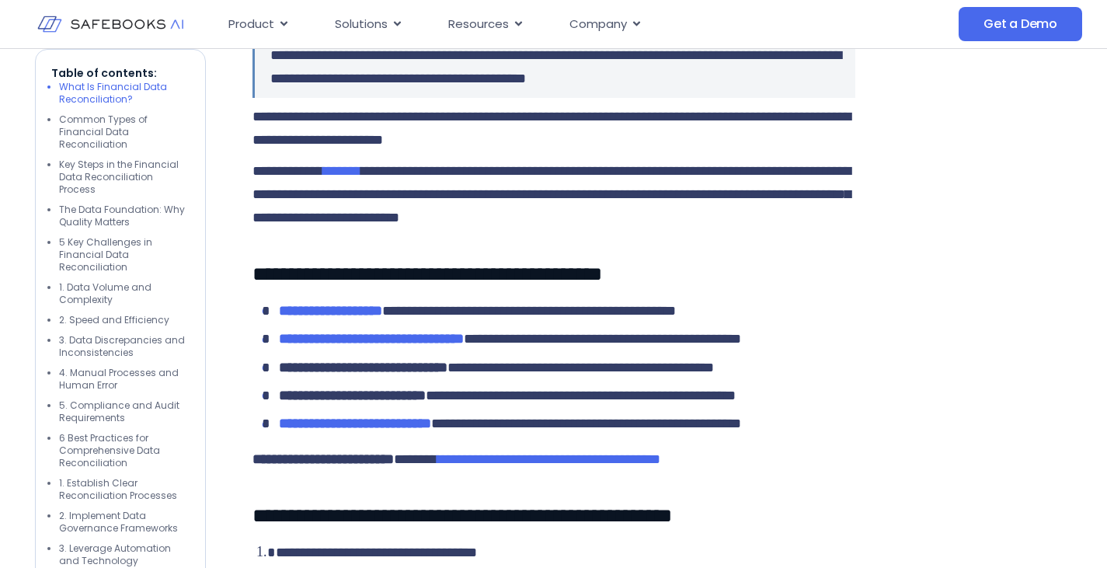
drag, startPoint x: 979, startPoint y: 71, endPoint x: 447, endPoint y: 243, distance: 559.5
click at [447, 225] on span "**********" at bounding box center [552, 194] width 598 height 61
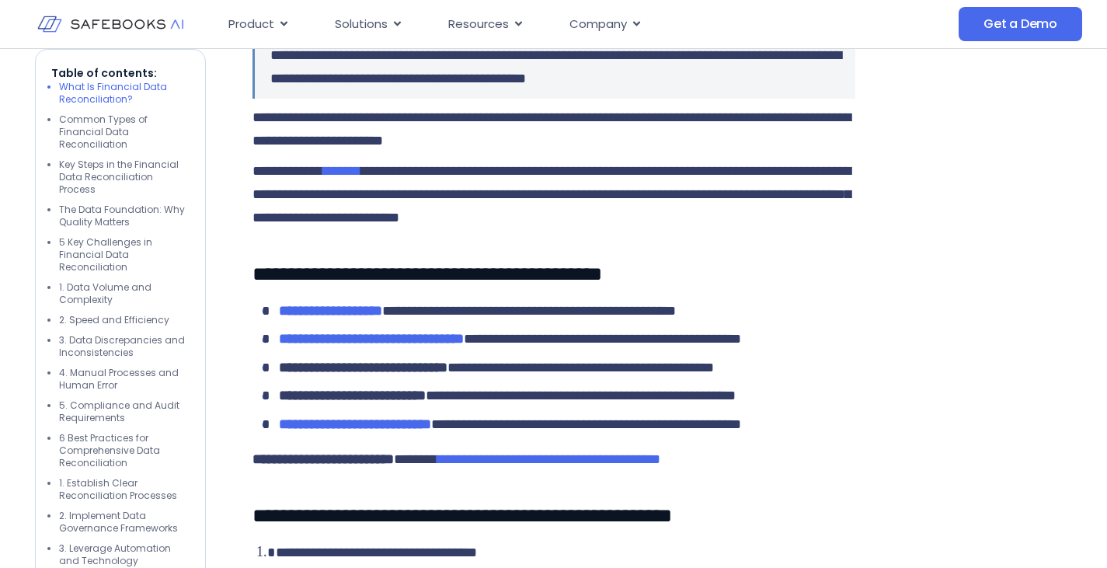
scroll to position [1246, 0]
